Goal: Communication & Community: Answer question/provide support

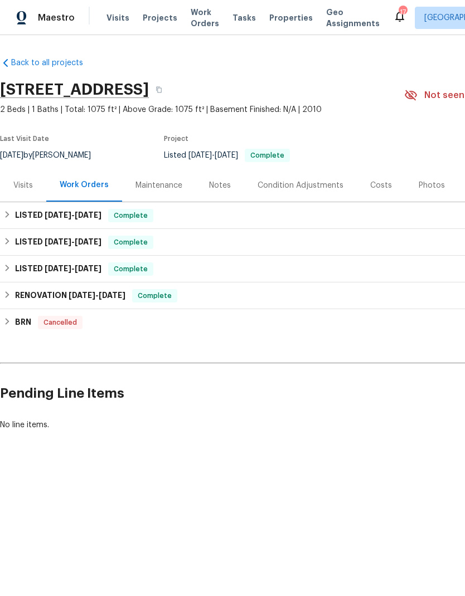
click at [154, 21] on span "Projects" at bounding box center [160, 17] width 35 height 11
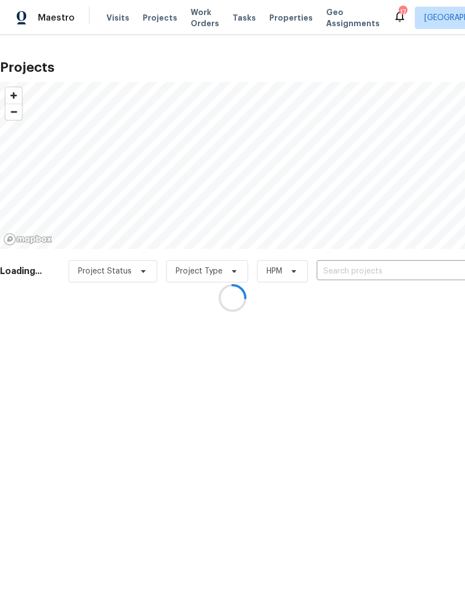
click at [343, 271] on div at bounding box center [232, 298] width 465 height 596
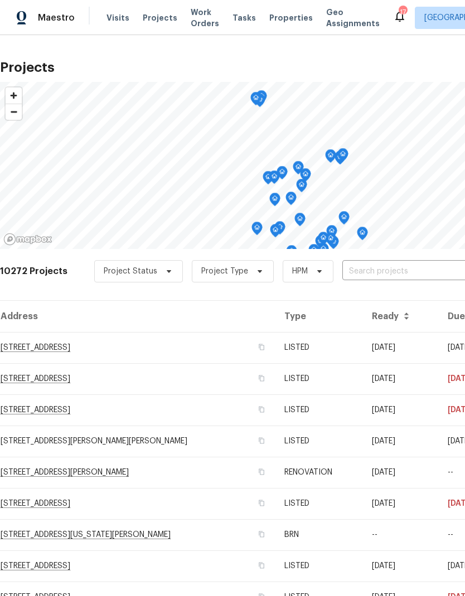
click at [356, 266] on input "text" at bounding box center [406, 271] width 128 height 17
type input "2383"
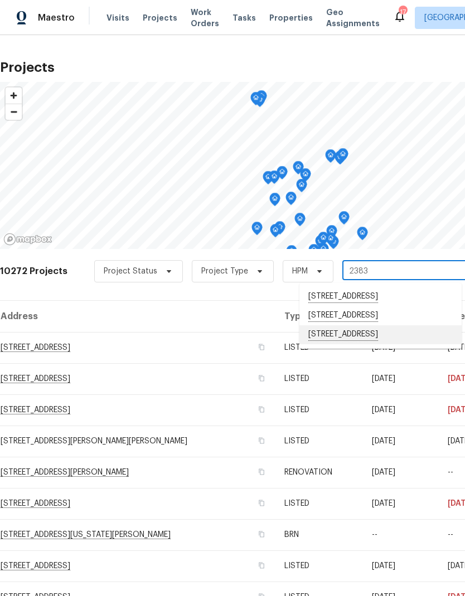
click at [363, 344] on li "[STREET_ADDRESS]" at bounding box center [380, 335] width 162 height 19
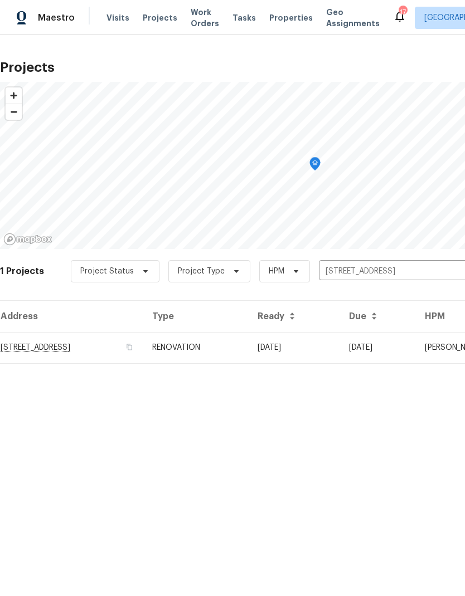
click at [249, 353] on td "RENOVATION" at bounding box center [195, 347] width 105 height 31
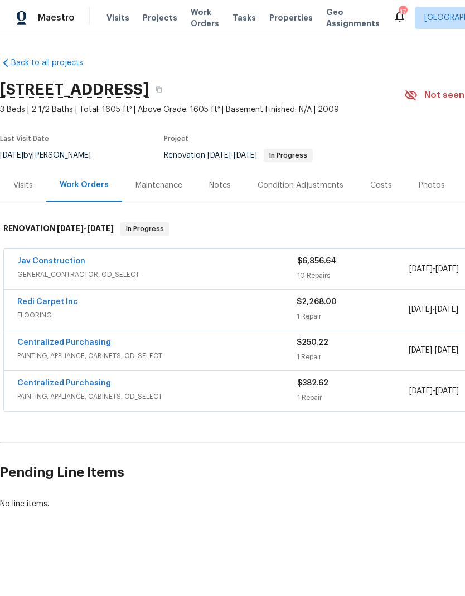
click at [48, 302] on link "Redi Carpet Inc" at bounding box center [47, 302] width 61 height 8
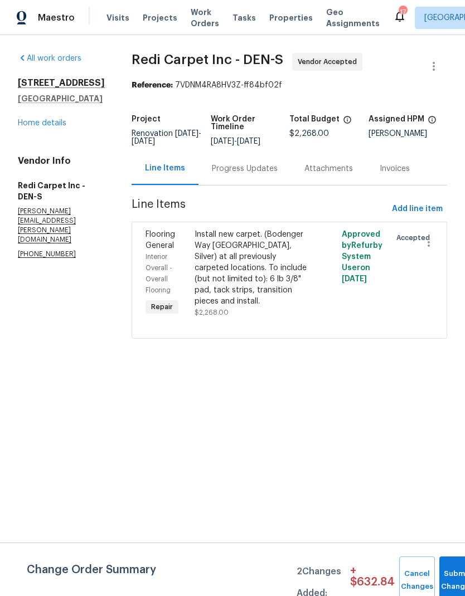
click at [267, 184] on div "Progress Updates" at bounding box center [244, 168] width 93 height 33
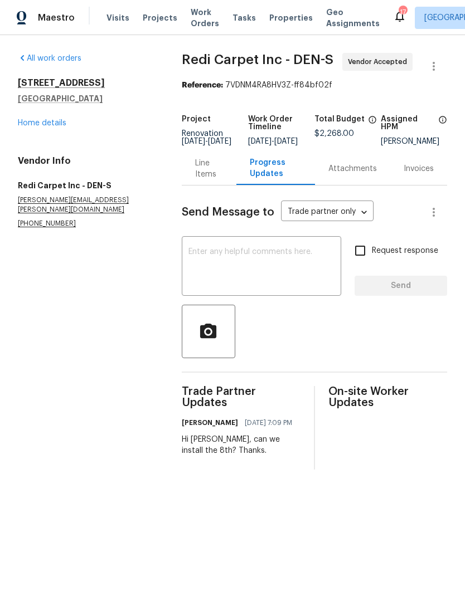
click at [224, 278] on textarea at bounding box center [261, 267] width 146 height 39
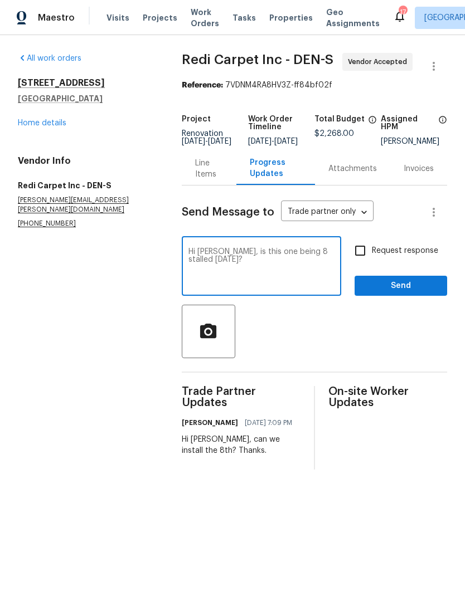
click at [326, 263] on textarea "Hi [PERSON_NAME], is this one being 8 stalled [DATE]?" at bounding box center [261, 267] width 146 height 39
type textarea "Hi [PERSON_NAME], is this one being installed [DATE]?"
click at [405, 293] on span "Send" at bounding box center [400, 286] width 75 height 14
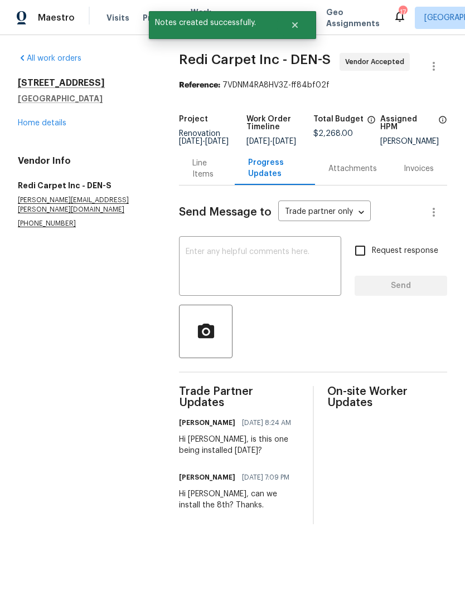
click at [42, 126] on link "Home details" at bounding box center [42, 123] width 48 height 8
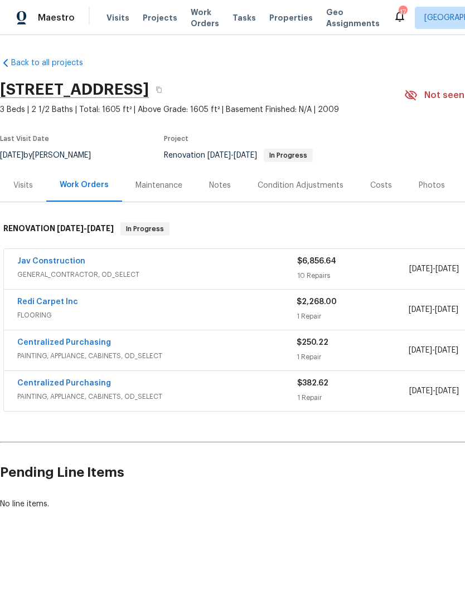
click at [57, 264] on link "Jav Construction" at bounding box center [51, 262] width 68 height 8
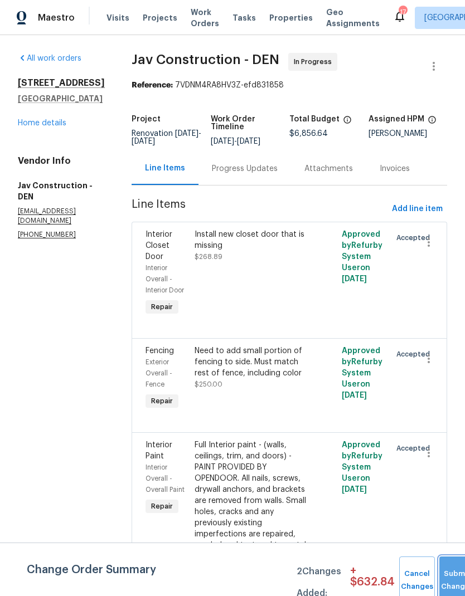
click at [443, 574] on button "Submit Changes" at bounding box center [457, 581] width 36 height 48
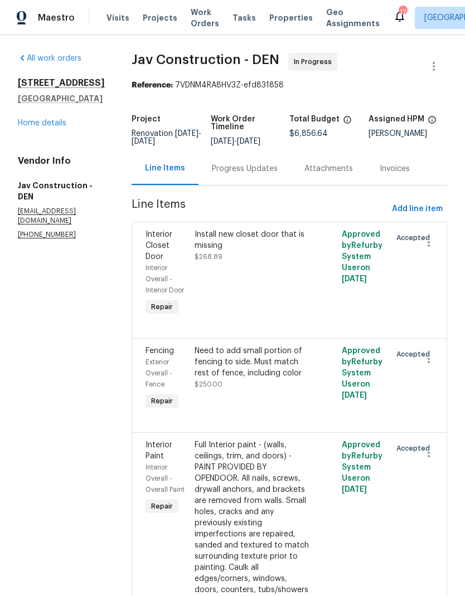
click at [45, 127] on link "Home details" at bounding box center [42, 123] width 48 height 8
